Goal: Task Accomplishment & Management: Manage account settings

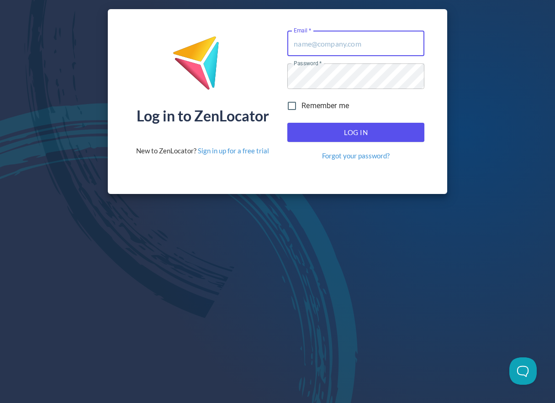
type input "[EMAIL_ADDRESS][DOMAIN_NAME]"
click at [294, 106] on input "Remember me" at bounding box center [291, 105] width 19 height 19
checkbox input "true"
click at [300, 127] on span "Log In" at bounding box center [355, 133] width 117 height 12
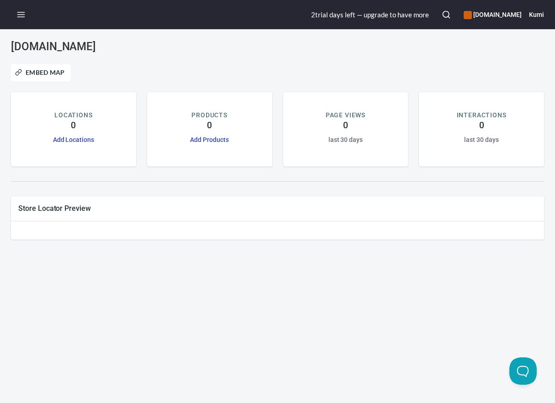
click at [265, 297] on div "[DOMAIN_NAME] Embed Map LOCATIONS 0 Add Locations PRODUCTS 0 Add Products PAGE …" at bounding box center [277, 216] width 555 height 374
click at [23, 15] on line "button" at bounding box center [21, 15] width 7 height 0
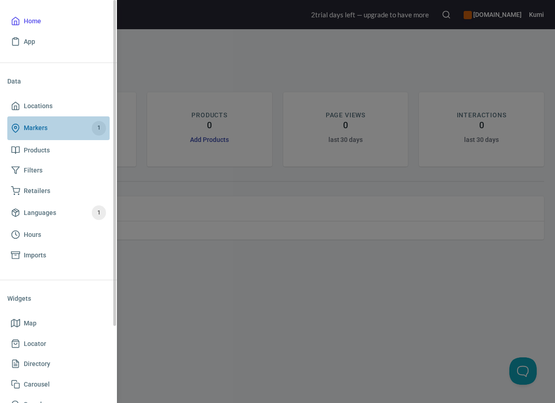
click at [56, 127] on span "Markers 1" at bounding box center [58, 128] width 95 height 15
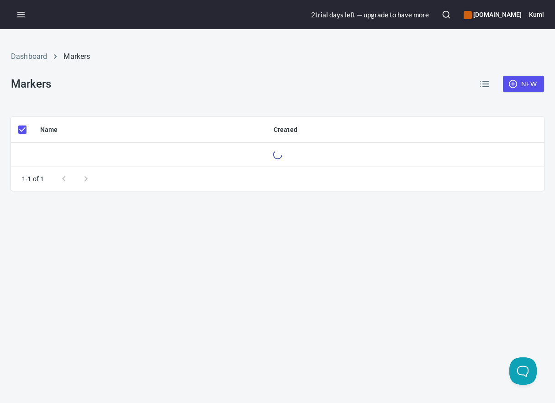
checkbox input "false"
click at [18, 18] on icon "button" at bounding box center [20, 14] width 9 height 9
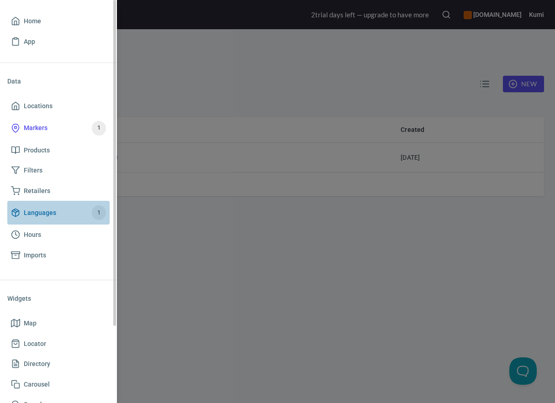
click at [39, 214] on span "Languages" at bounding box center [40, 212] width 32 height 11
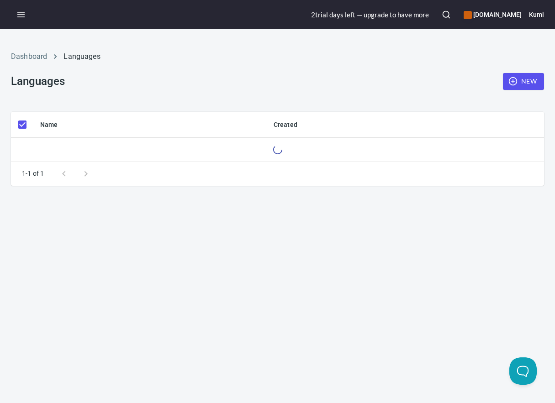
checkbox input "false"
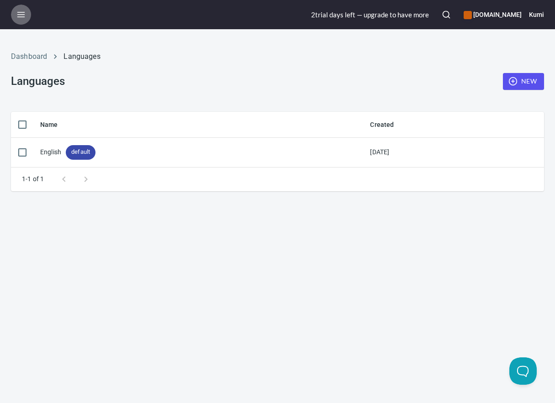
click at [20, 19] on icon "button" at bounding box center [20, 14] width 9 height 9
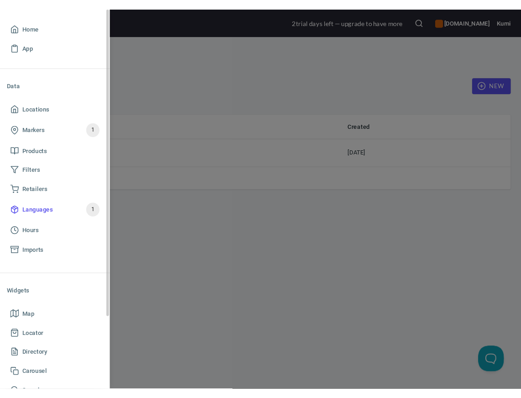
scroll to position [91, 0]
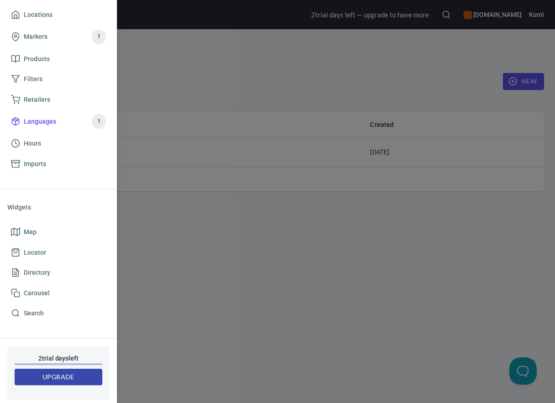
click at [488, 35] on div at bounding box center [277, 201] width 555 height 403
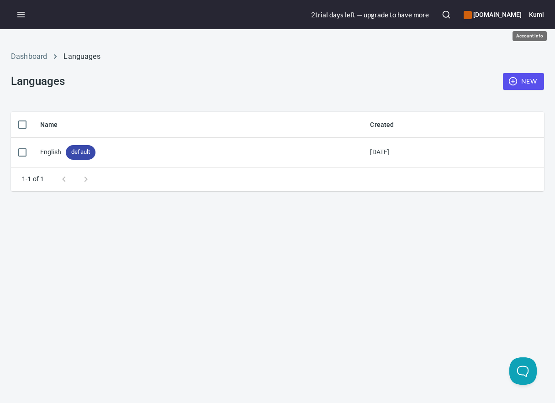
click at [534, 15] on h6 "Kumi" at bounding box center [536, 15] width 15 height 10
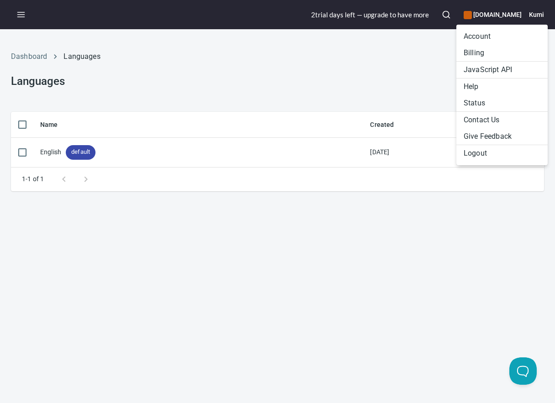
click at [501, 39] on li "Account" at bounding box center [501, 36] width 91 height 16
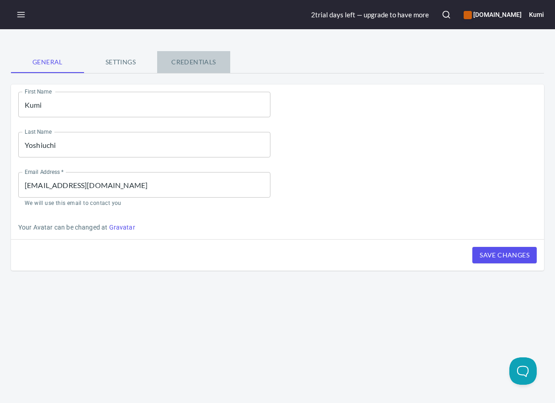
click at [183, 65] on span "Credentials" at bounding box center [194, 62] width 62 height 11
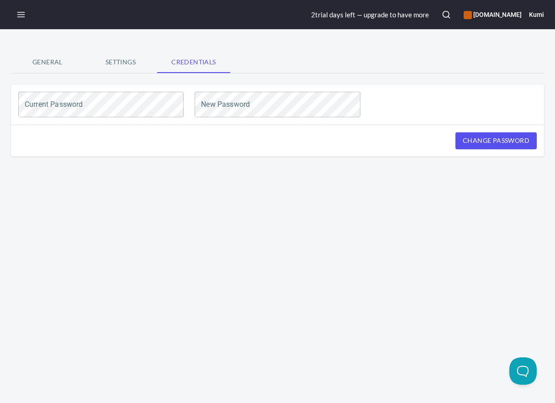
click at [121, 68] on span "Settings" at bounding box center [121, 62] width 62 height 11
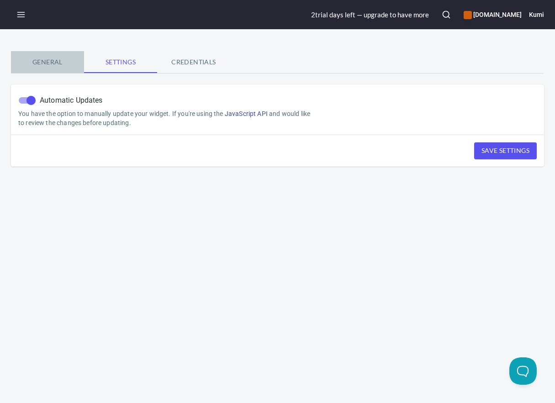
click at [48, 64] on span "General" at bounding box center [47, 62] width 62 height 11
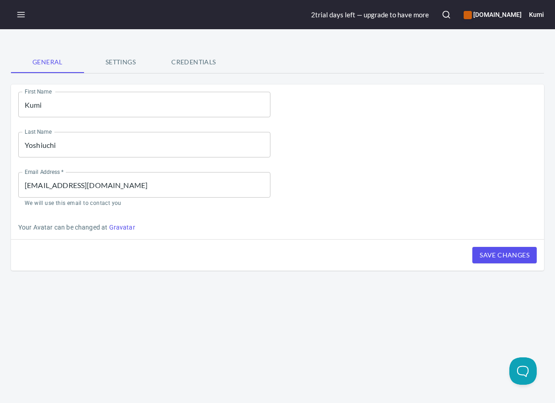
click at [131, 207] on p "We will use this email to contact you" at bounding box center [144, 203] width 239 height 9
click at [541, 16] on h6 "Kumi" at bounding box center [536, 15] width 15 height 10
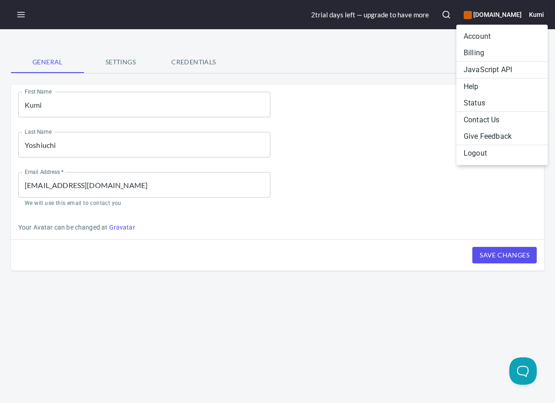
click at [374, 16] on div at bounding box center [277, 201] width 555 height 403
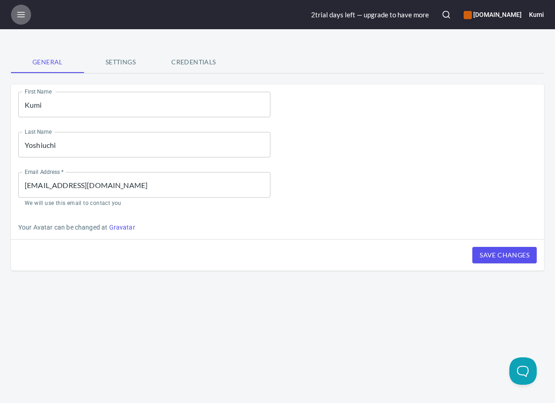
click at [20, 16] on icon "button" at bounding box center [20, 14] width 9 height 9
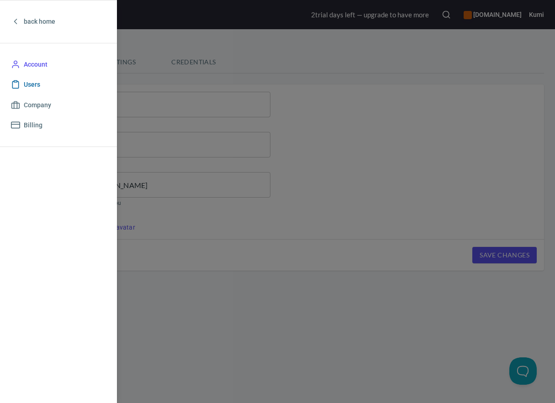
click at [24, 86] on span "Users" at bounding box center [32, 84] width 16 height 11
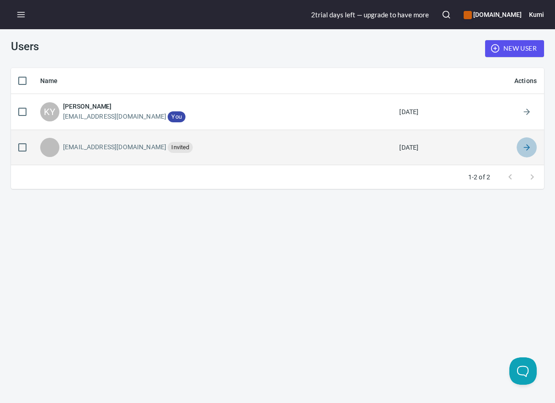
click at [526, 149] on icon at bounding box center [526, 147] width 9 height 9
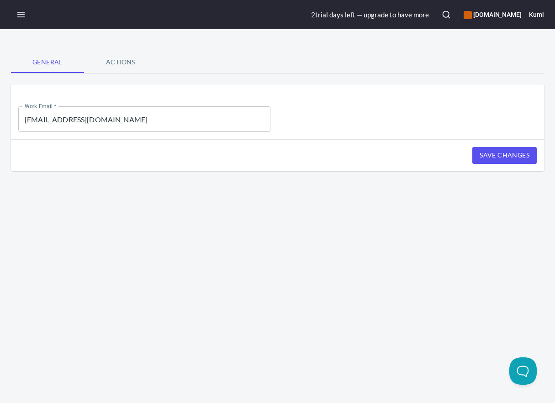
click at [133, 62] on span "Actions" at bounding box center [121, 62] width 62 height 11
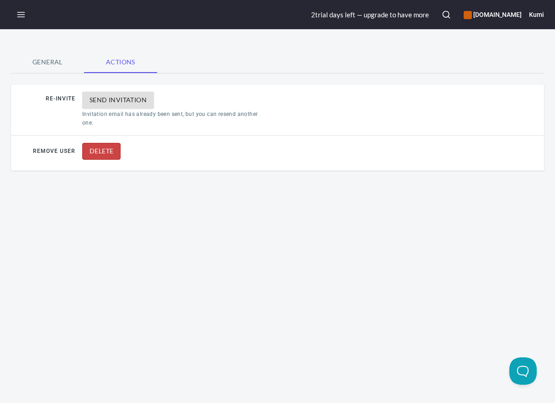
click at [49, 59] on span "General" at bounding box center [47, 62] width 62 height 11
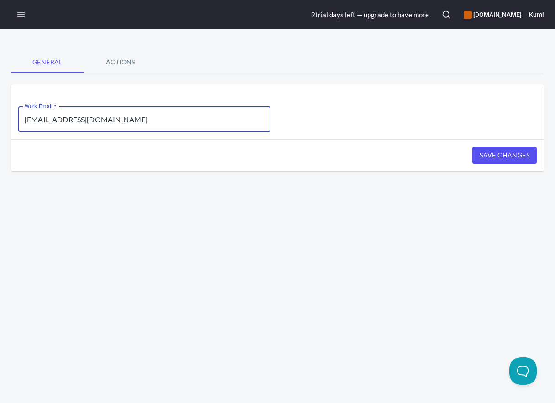
drag, startPoint x: 123, startPoint y: 121, endPoint x: 23, endPoint y: 118, distance: 100.1
click at [23, 118] on input "[EMAIL_ADDRESS][DOMAIN_NAME]" at bounding box center [144, 119] width 252 height 26
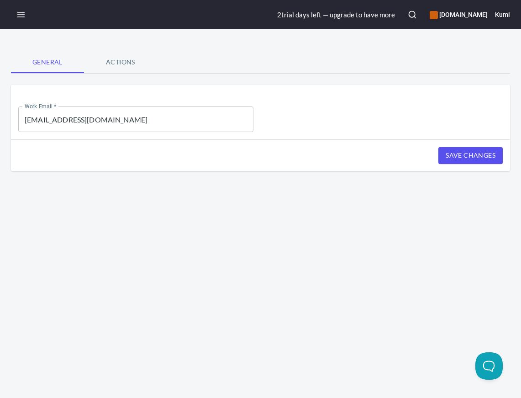
click at [272, 228] on div "General Actions Work Email   * [EMAIL_ADDRESS][DOMAIN_NAME] Work Email * Save C…" at bounding box center [260, 213] width 521 height 369
click at [50, 62] on span "General" at bounding box center [47, 62] width 62 height 11
click at [42, 64] on span "General" at bounding box center [47, 62] width 62 height 11
click at [430, 20] on h6 "[DOMAIN_NAME]" at bounding box center [459, 15] width 58 height 10
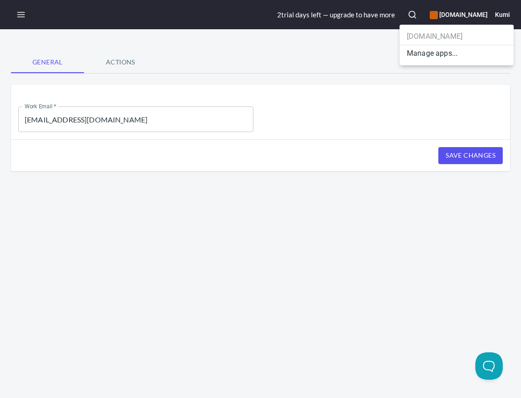
click at [503, 12] on div at bounding box center [260, 199] width 521 height 398
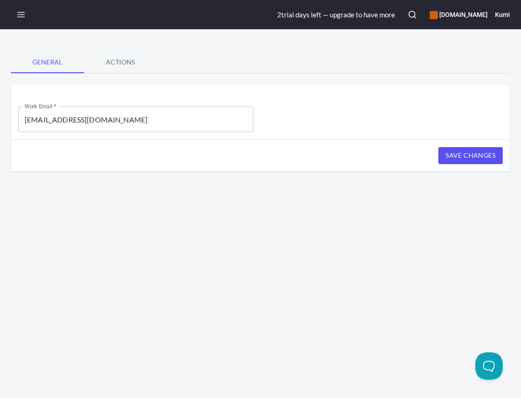
click at [20, 14] on icon "button" at bounding box center [20, 14] width 9 height 9
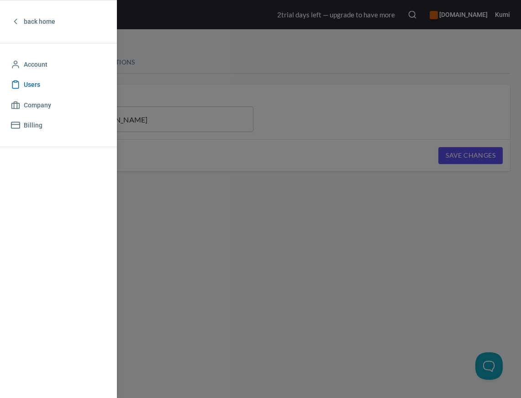
click at [26, 78] on link "Users" at bounding box center [58, 84] width 102 height 21
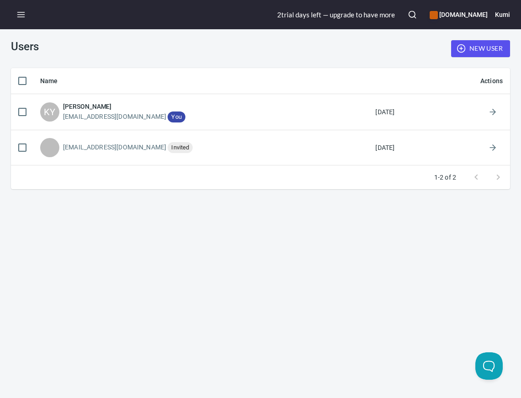
click at [111, 212] on div "Users New User Name Actions KY [PERSON_NAME] [PERSON_NAME][EMAIL_ADDRESS][DOMAI…" at bounding box center [260, 213] width 521 height 369
click at [208, 270] on div "Users New User Name Actions KY [PERSON_NAME] [PERSON_NAME][EMAIL_ADDRESS][DOMAI…" at bounding box center [260, 213] width 521 height 369
click at [42, 274] on div "Users New User Name Actions KY [PERSON_NAME] [PERSON_NAME][EMAIL_ADDRESS][DOMAI…" at bounding box center [260, 213] width 521 height 369
